Goal: Navigation & Orientation: Find specific page/section

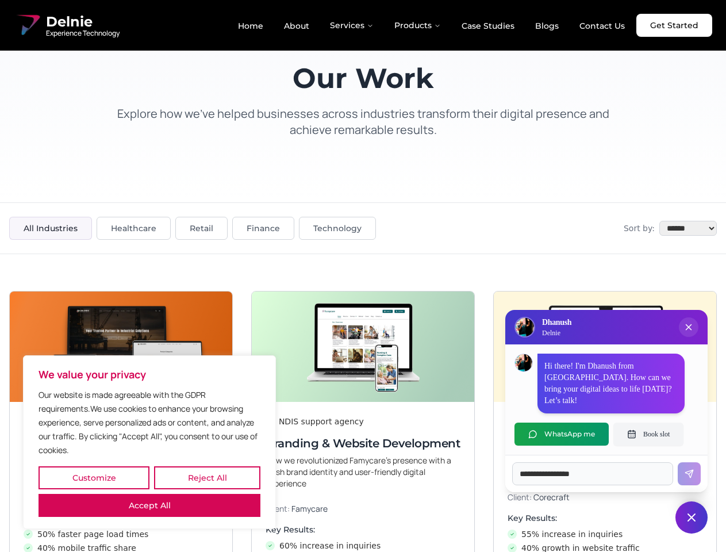
click at [94, 478] on button "Customize" at bounding box center [94, 477] width 111 height 23
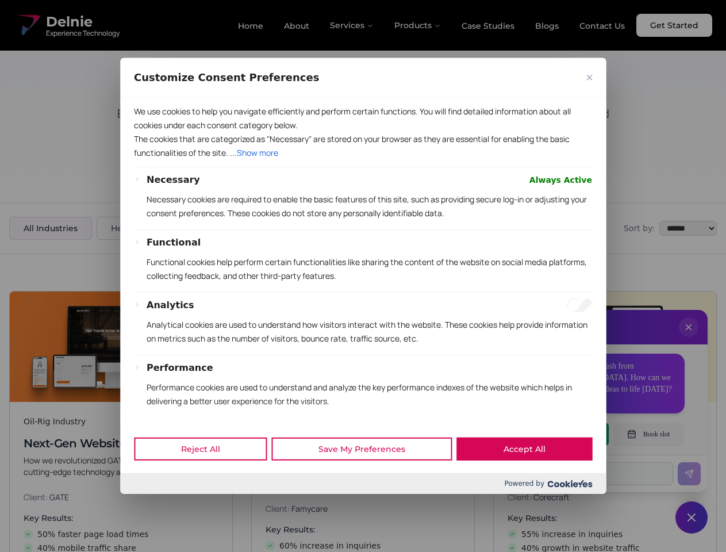
click at [207, 478] on div "Customize Consent Preferences We use cookies to help you navigate efficiently a…" at bounding box center [363, 276] width 486 height 436
click at [150, 506] on div at bounding box center [363, 276] width 726 height 552
click at [363, 276] on p "Functional cookies help perform certain functionalities like sharing the conten…" at bounding box center [370, 269] width 446 height 28
click at [689, 339] on div at bounding box center [363, 276] width 726 height 552
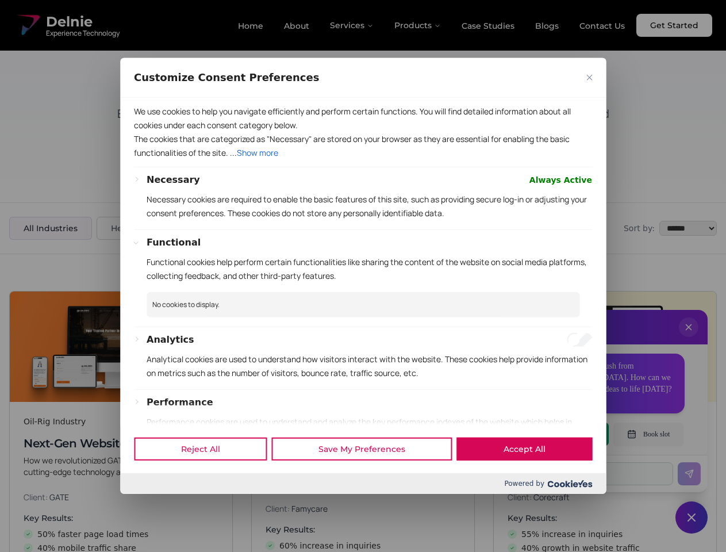
click at [562, 434] on div "Reject All Save My Preferences Accept All" at bounding box center [363, 448] width 486 height 49
click at [649, 434] on div at bounding box center [363, 276] width 726 height 552
click at [692, 518] on div at bounding box center [363, 276] width 726 height 552
click at [353, 25] on div at bounding box center [363, 276] width 726 height 552
click at [418, 25] on div at bounding box center [363, 276] width 726 height 552
